Goal: Task Accomplishment & Management: Complete application form

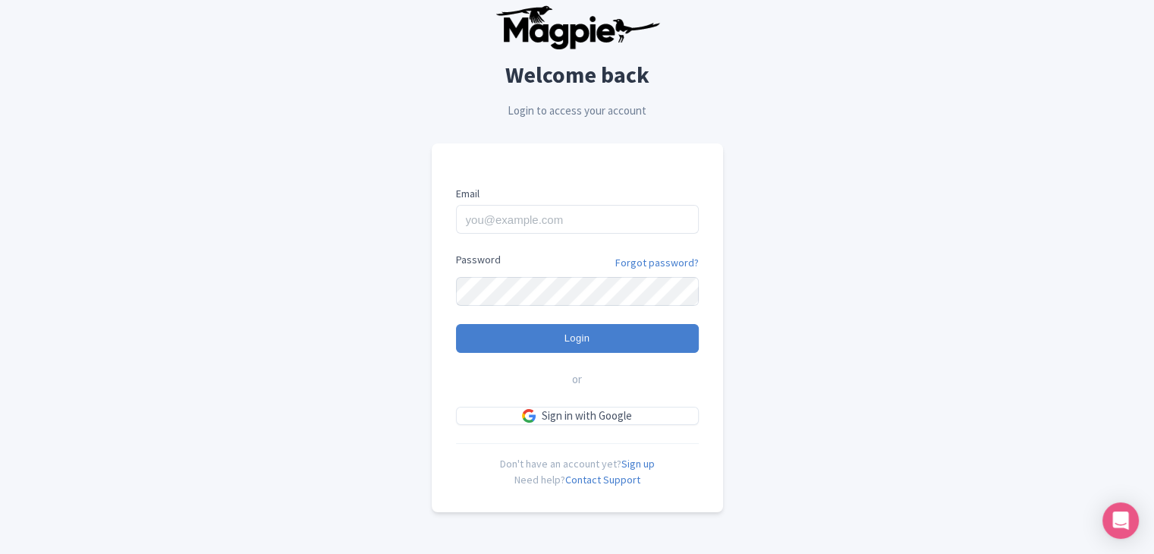
scroll to position [38, 0]
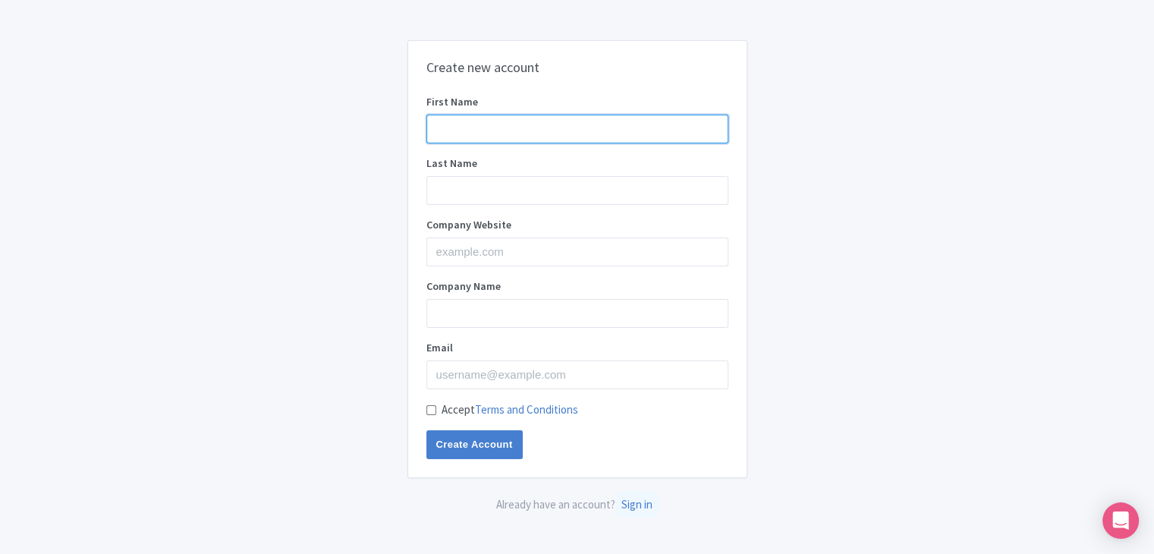
click at [539, 124] on input "First Name" at bounding box center [577, 129] width 302 height 29
type input "Storyfiner"
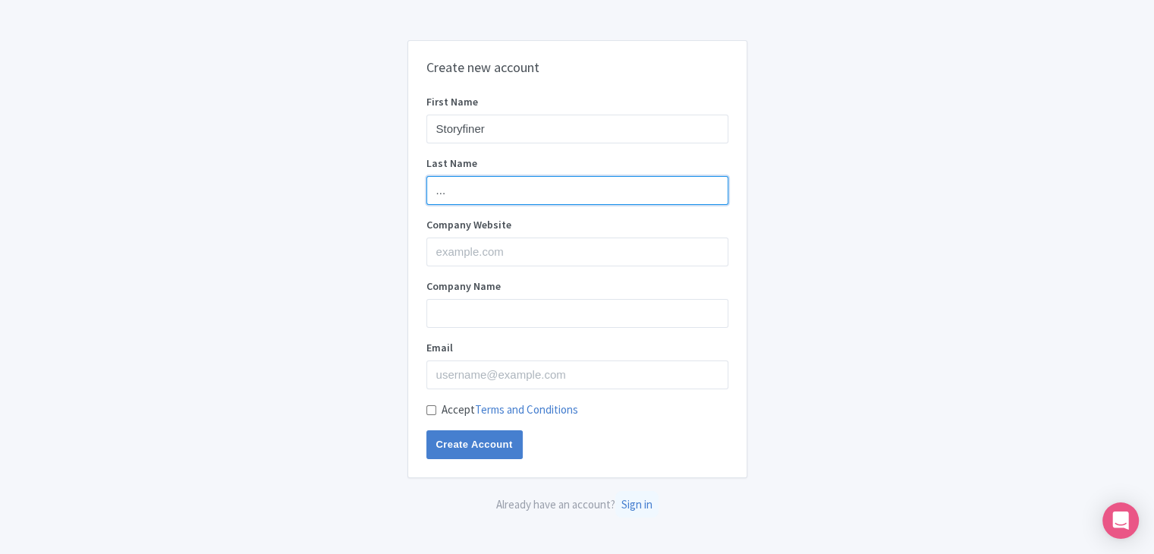
type input "..."
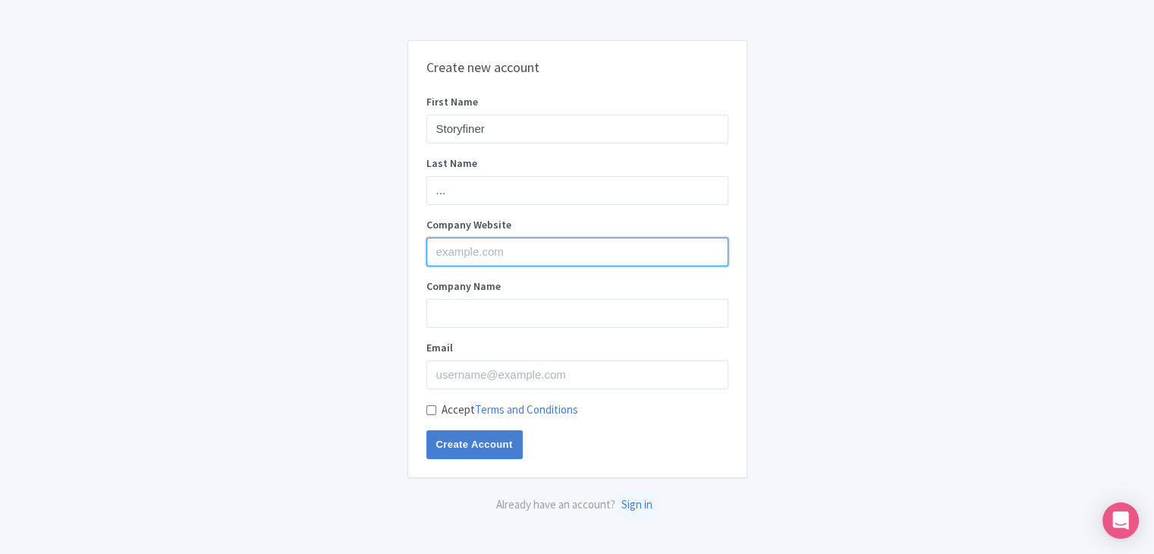
click at [458, 243] on input "Company Website" at bounding box center [577, 251] width 302 height 29
type input "[URL][DOMAIN_NAME]"
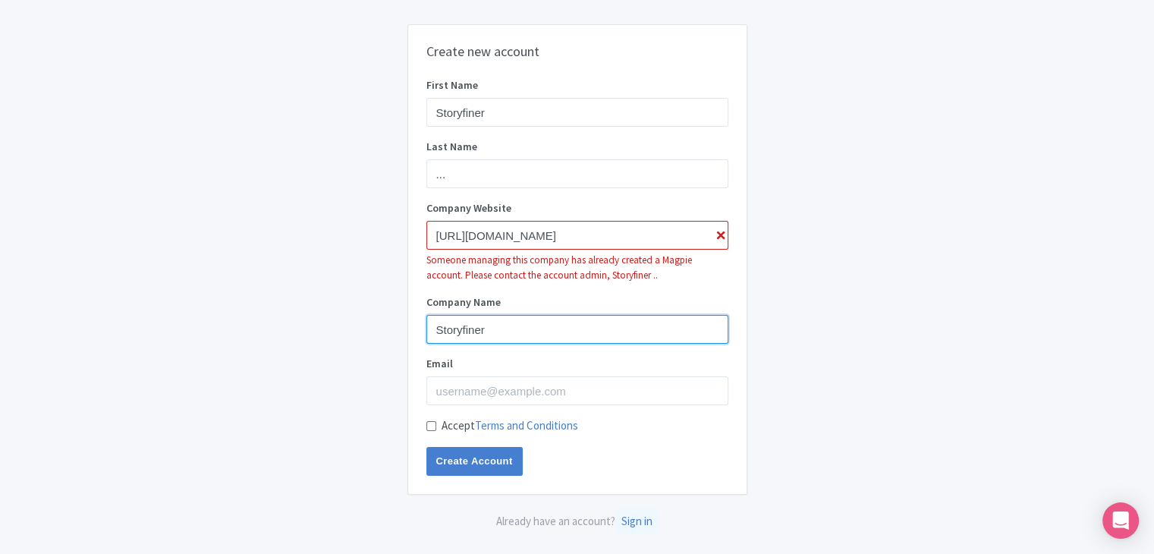
type input "Storyfiner"
click at [914, 298] on div "Create new account First Name Storyfiner Last Name ... Company Website [URL][DO…" at bounding box center [577, 277] width 971 height 518
